Goal: Task Accomplishment & Management: Manage account settings

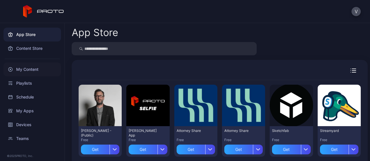
click at [29, 71] on div "My Content" at bounding box center [31, 70] width 57 height 14
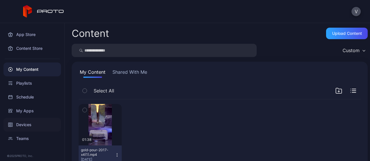
click at [21, 126] on div "Devices" at bounding box center [31, 125] width 57 height 14
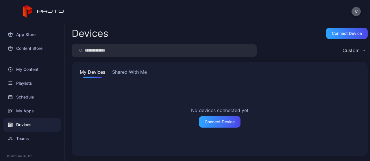
click at [357, 10] on button "V" at bounding box center [355, 11] width 9 height 9
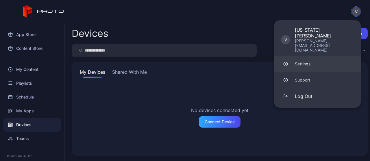
click at [308, 56] on link "Settings" at bounding box center [317, 64] width 87 height 16
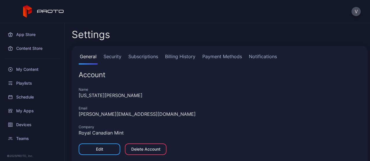
click at [117, 56] on link "Security" at bounding box center [112, 59] width 20 height 12
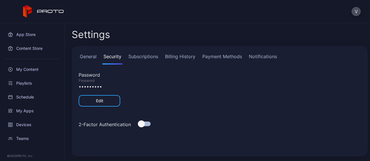
click at [140, 58] on link "Subscriptions" at bounding box center [143, 59] width 32 height 12
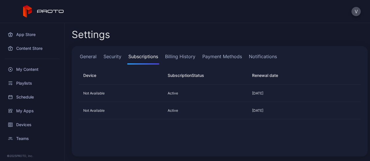
click at [176, 57] on link "Billing History" at bounding box center [180, 59] width 33 height 12
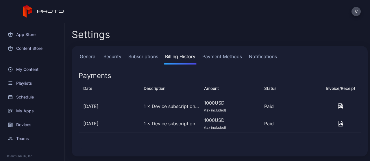
click at [215, 59] on link "Payment Methods" at bounding box center [222, 59] width 42 height 12
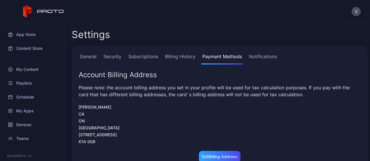
click at [263, 57] on link "Notifications" at bounding box center [262, 59] width 30 height 12
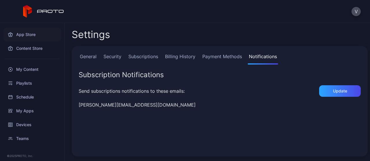
click at [30, 36] on div "App Store" at bounding box center [31, 35] width 57 height 14
